Goal: Navigation & Orientation: Find specific page/section

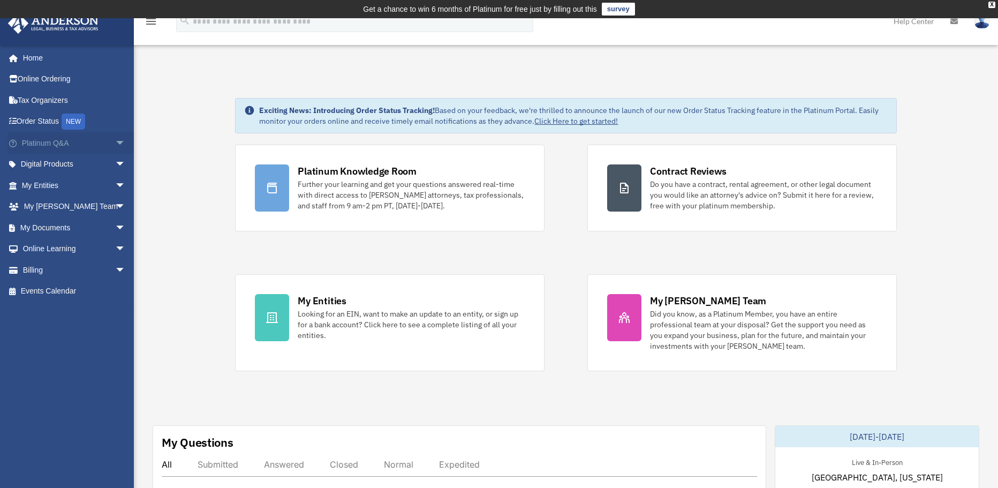
click at [51, 152] on link "Platinum Q&A arrow_drop_down" at bounding box center [74, 142] width 134 height 21
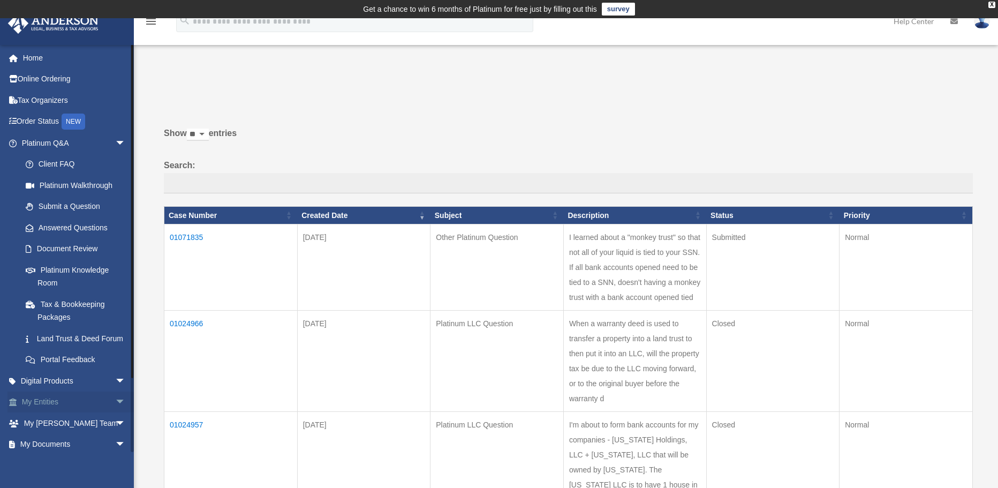
click at [55, 413] on link "My Entities arrow_drop_down" at bounding box center [74, 402] width 134 height 21
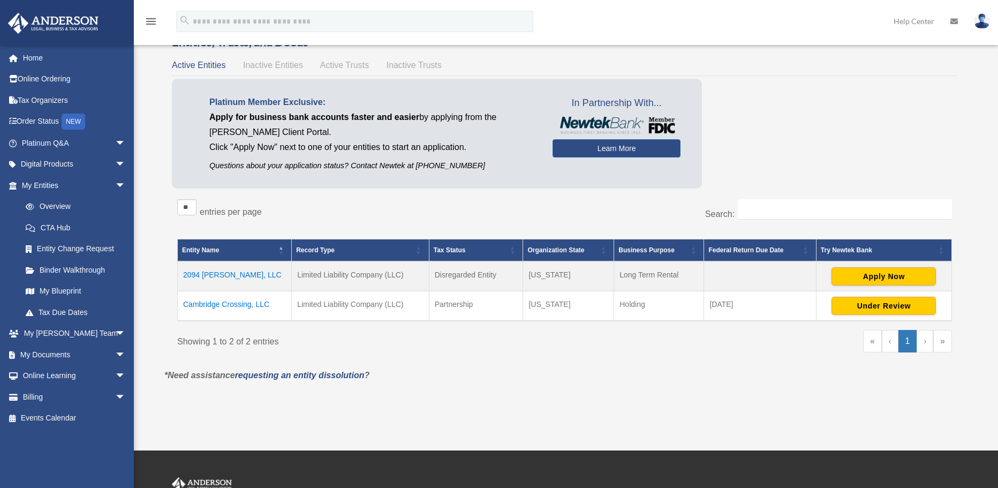
scroll to position [54, 0]
